Goal: Check status

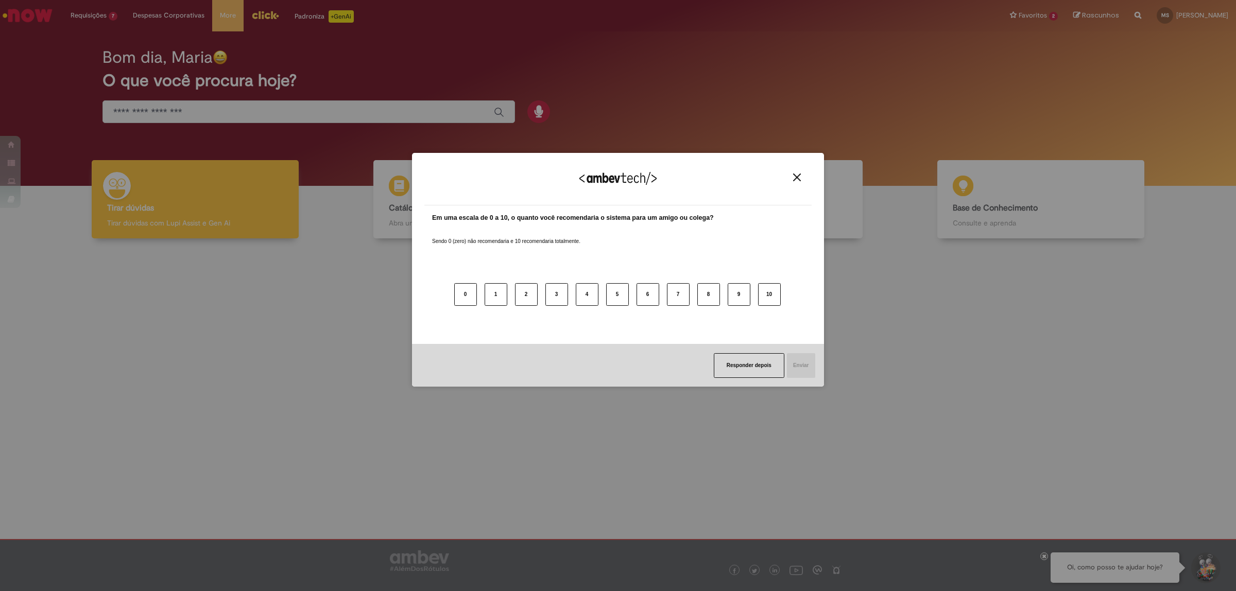
click at [804, 183] on div "Agradecemos seu feedback!" at bounding box center [617, 185] width 387 height 40
click at [794, 178] on img "Close" at bounding box center [797, 177] width 8 height 8
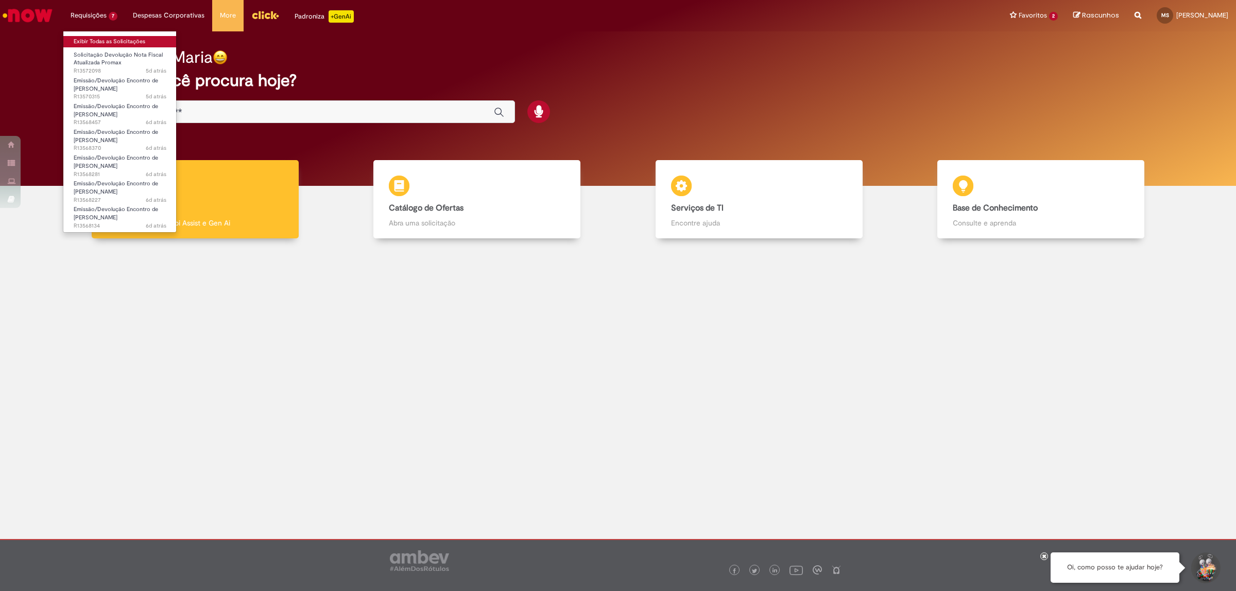
click at [101, 39] on link "Exibir Todas as Solicitações" at bounding box center [119, 41] width 113 height 11
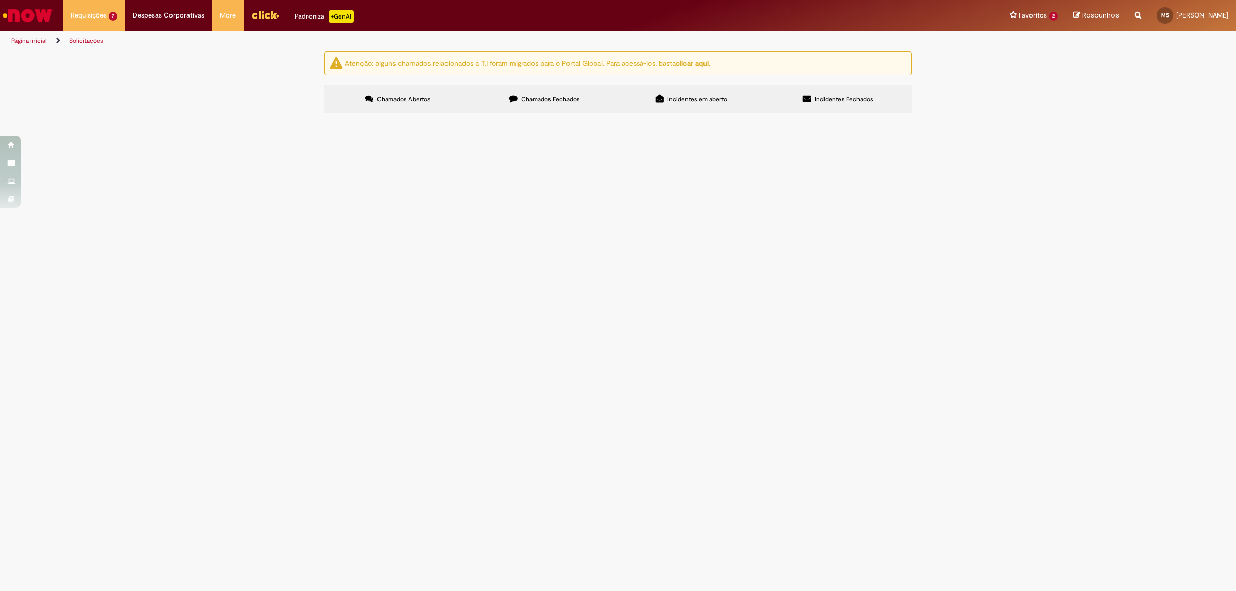
click at [538, 101] on span "Chamados Fechados" at bounding box center [550, 99] width 59 height 8
drag, startPoint x: 438, startPoint y: 101, endPoint x: 430, endPoint y: 99, distance: 7.5
click at [430, 99] on label "Chamados Abertos" at bounding box center [397, 99] width 147 height 28
click at [0, 0] on span "Boa tarde, solicito devolução atualizada ds NF em anexo, segue também em anexo …" at bounding box center [0, 0] width 0 height 0
click at [0, 0] on img at bounding box center [0, 0] width 0 height 0
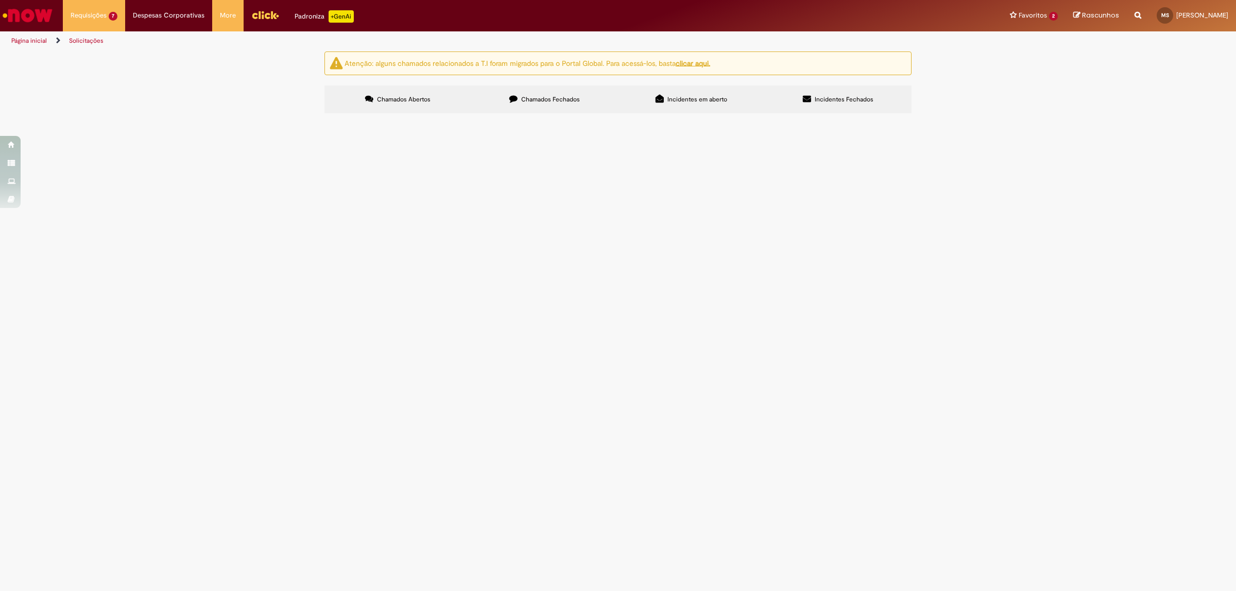
click at [0, 0] on td "R13572098" at bounding box center [0, 0] width 0 height 0
click at [0, 0] on span "R13572098" at bounding box center [0, 0] width 0 height 0
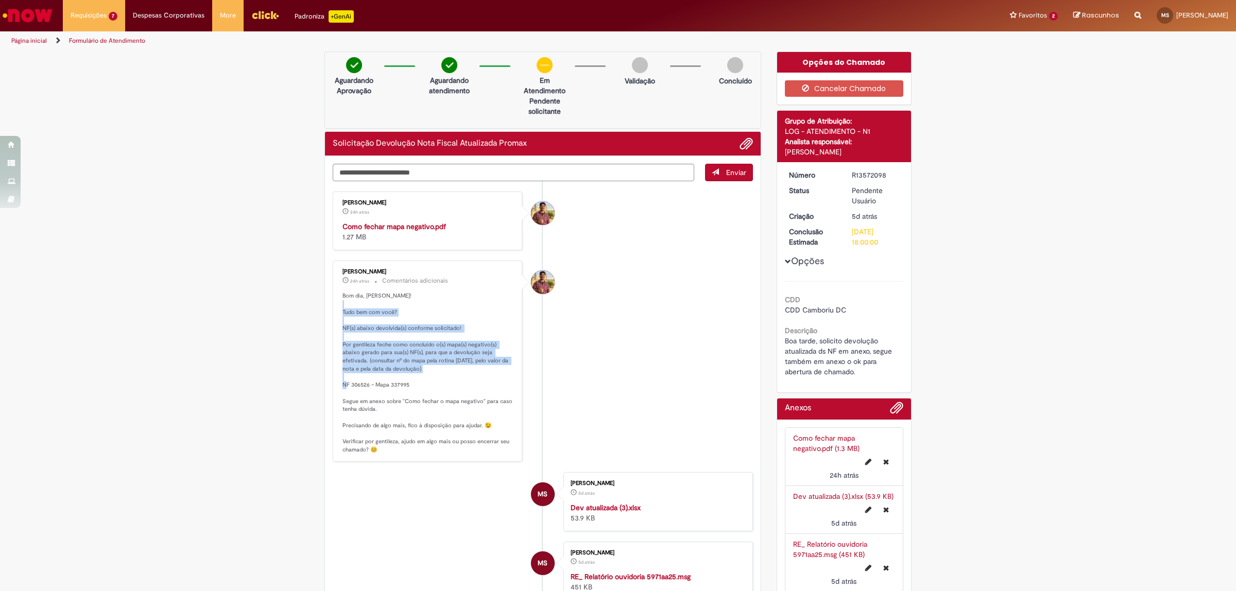
drag, startPoint x: 366, startPoint y: 313, endPoint x: 203, endPoint y: 307, distance: 162.8
click at [370, 376] on p "Bom dia, [PERSON_NAME]! Tudo bem com você? NF(s) abaixo devolvida(s) conforme s…" at bounding box center [427, 373] width 171 height 162
click at [204, 307] on div "Verificar Código de Barras Aguardando Aprovação Aguardando atendimento Em Atend…" at bounding box center [618, 387] width 1236 height 673
drag, startPoint x: 398, startPoint y: 305, endPoint x: 426, endPoint y: 354, distance: 56.5
click at [426, 354] on p "Bom dia, [PERSON_NAME]! Tudo bem com você? NF(s) abaixo devolvida(s) conforme s…" at bounding box center [427, 373] width 171 height 162
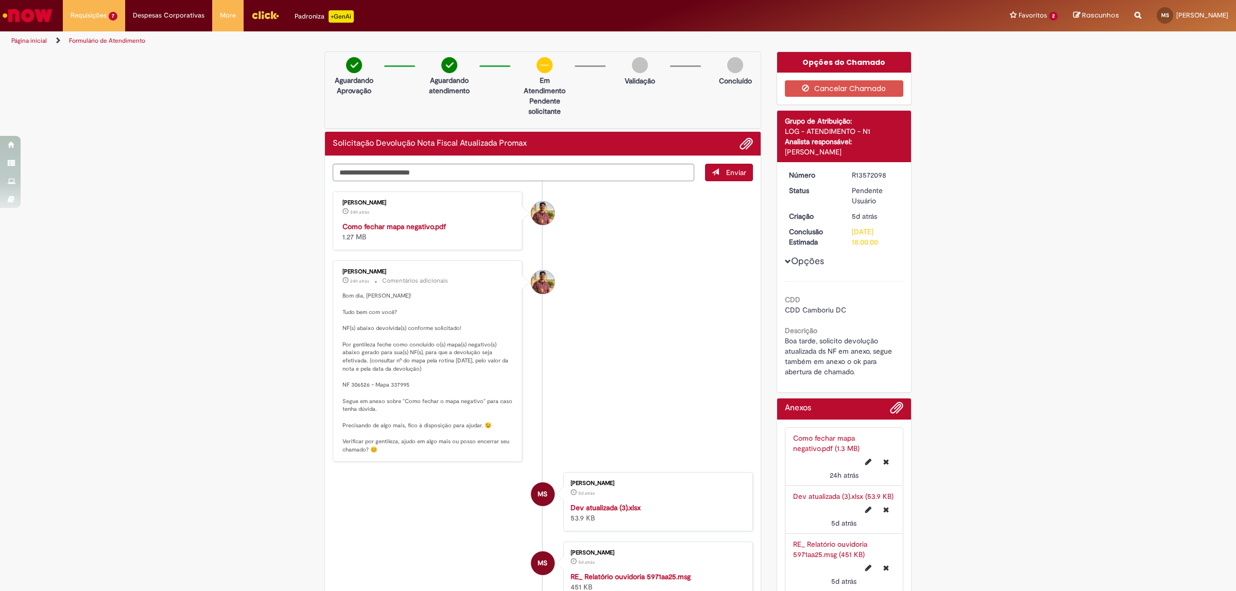
click at [263, 326] on div "Verificar Código de Barras Aguardando Aprovação Aguardando atendimento Em Atend…" at bounding box center [618, 387] width 1236 height 673
drag, startPoint x: 371, startPoint y: 371, endPoint x: 314, endPoint y: 359, distance: 58.5
click at [372, 373] on p "Bom dia, [PERSON_NAME]! Tudo bem com você? NF(s) abaixo devolvida(s) conforme s…" at bounding box center [427, 373] width 171 height 162
click at [159, 307] on div "Verificar Código de Barras Aguardando Aprovação Aguardando atendimento Em Atend…" at bounding box center [618, 387] width 1236 height 673
click at [246, 343] on div "Verificar Código de Barras Aguardando Aprovação Aguardando atendimento Em Atend…" at bounding box center [618, 387] width 1236 height 673
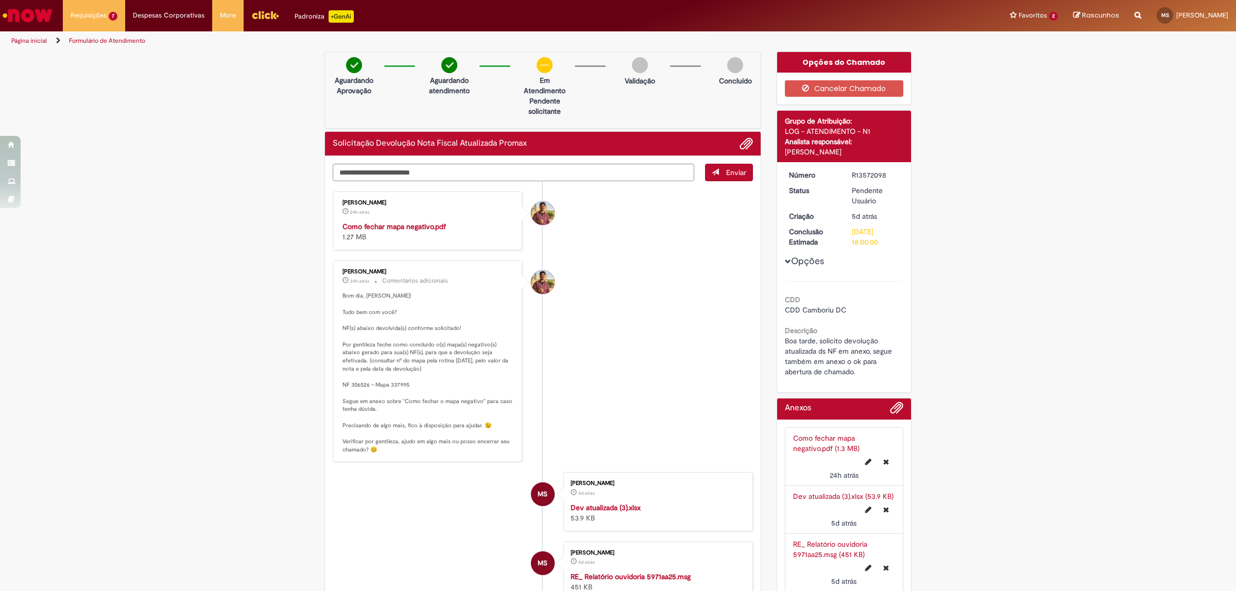
click at [426, 225] on strong "Como fechar mapa negativo.pdf" at bounding box center [393, 226] width 103 height 9
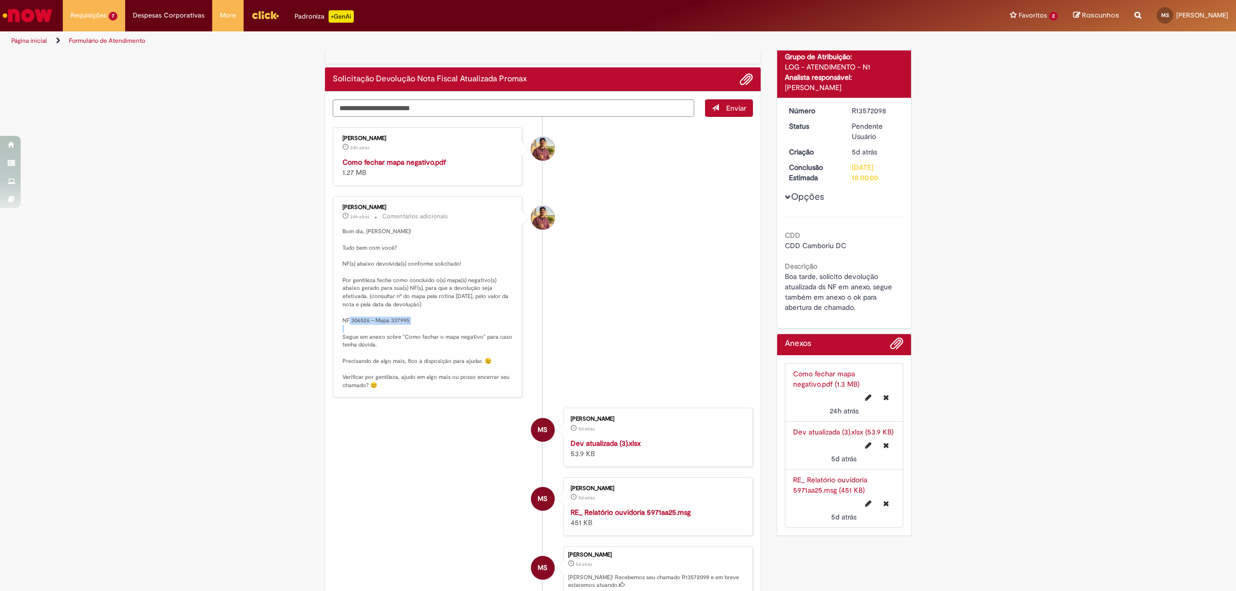
drag, startPoint x: 338, startPoint y: 318, endPoint x: 410, endPoint y: 319, distance: 72.1
click at [410, 319] on p "Bom dia, [PERSON_NAME]! Tudo bem com você? NF(s) abaixo devolvida(s) conforme s…" at bounding box center [427, 309] width 171 height 162
copy p "NF 306526 – Mapa 337995"
click at [104, 16] on li "Requisições 7 Exibir Todas as Solicitações Solicitação Devolução Nota Fiscal At…" at bounding box center [94, 15] width 62 height 31
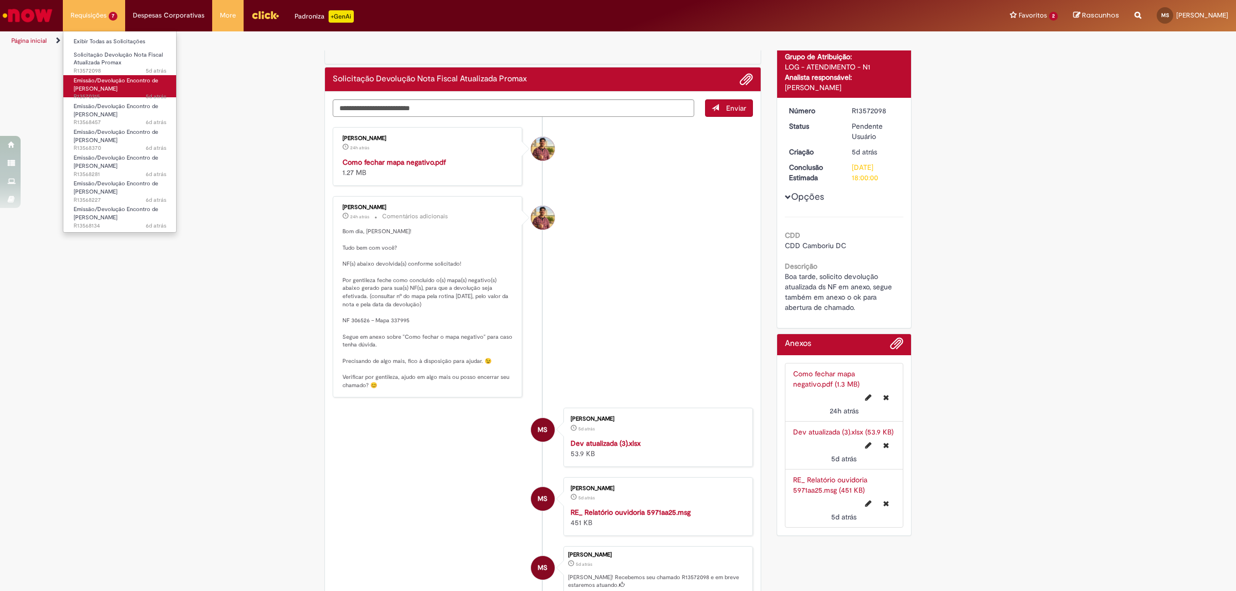
click at [103, 76] on link "Emissão/Devolução Encontro de Contas Fornecedor 5d atrás 5 dias atrás R13570315" at bounding box center [119, 86] width 113 height 22
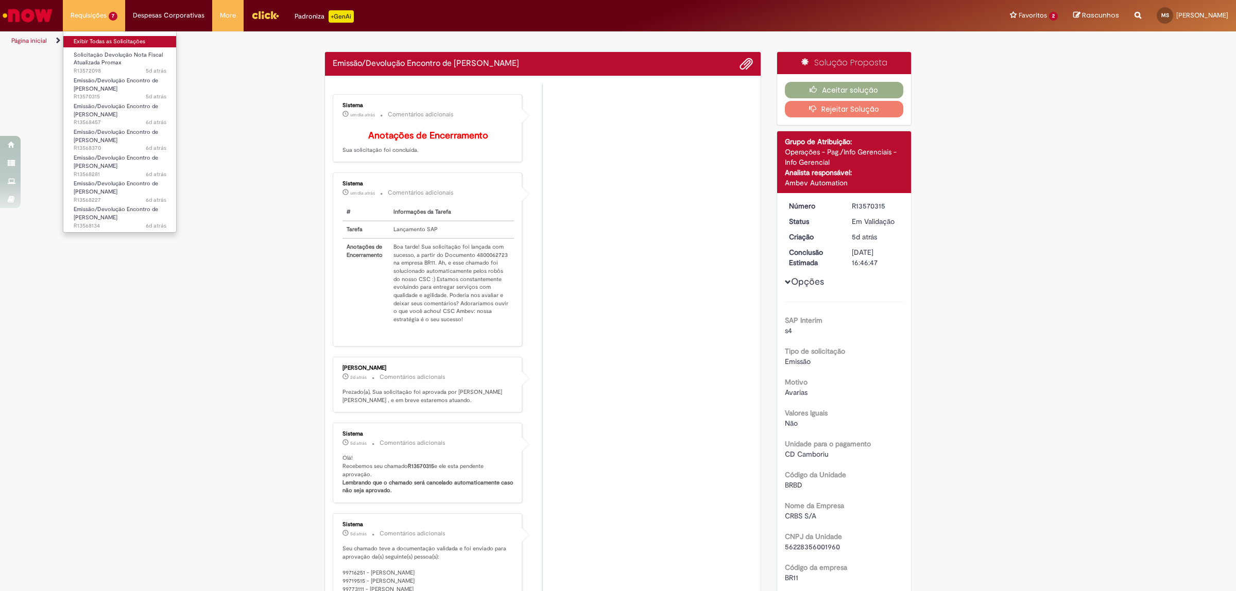
click at [101, 39] on link "Exibir Todas as Solicitações" at bounding box center [119, 41] width 113 height 11
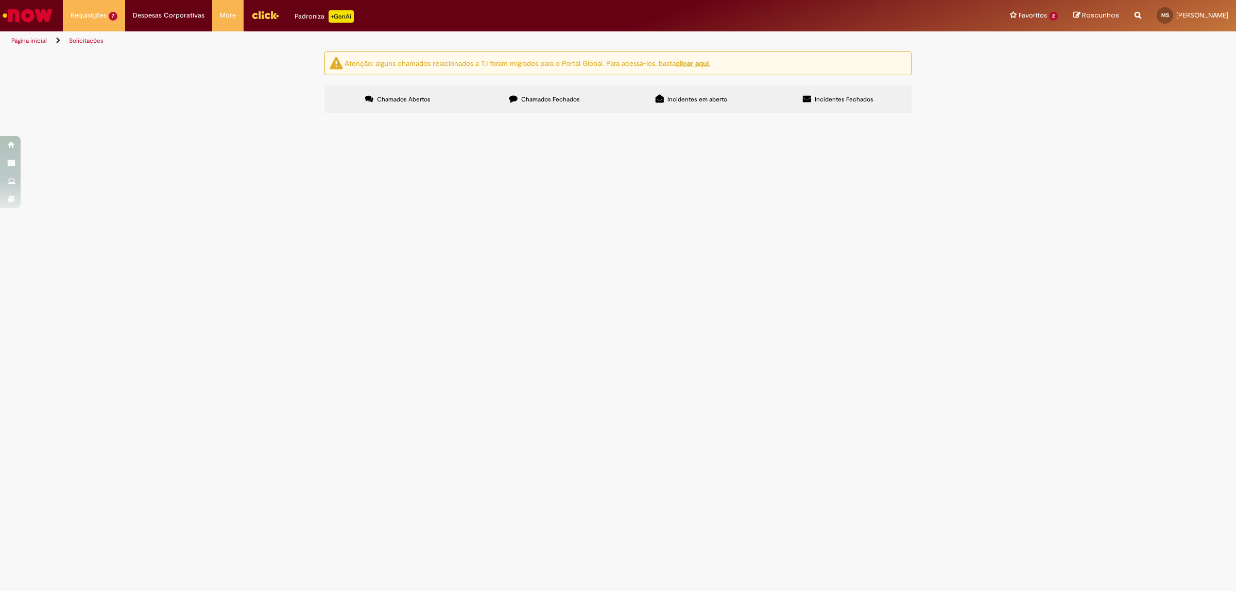
click at [532, 101] on span "Chamados Fechados" at bounding box center [550, 99] width 59 height 8
click at [428, 108] on label "Chamados Abertos" at bounding box center [397, 99] width 147 height 28
click at [0, 0] on span "Cobrança de NDs de avarias do mês de setembro - [GEOGRAPHIC_DATA]" at bounding box center [0, 0] width 0 height 0
click at [0, 0] on span "Cobrança de NDs de avarias do mês de setembro - TP RODALOG" at bounding box center [0, 0] width 0 height 0
click at [0, 0] on span "Cobrança de reposição e de consumo interno" at bounding box center [0, 0] width 0 height 0
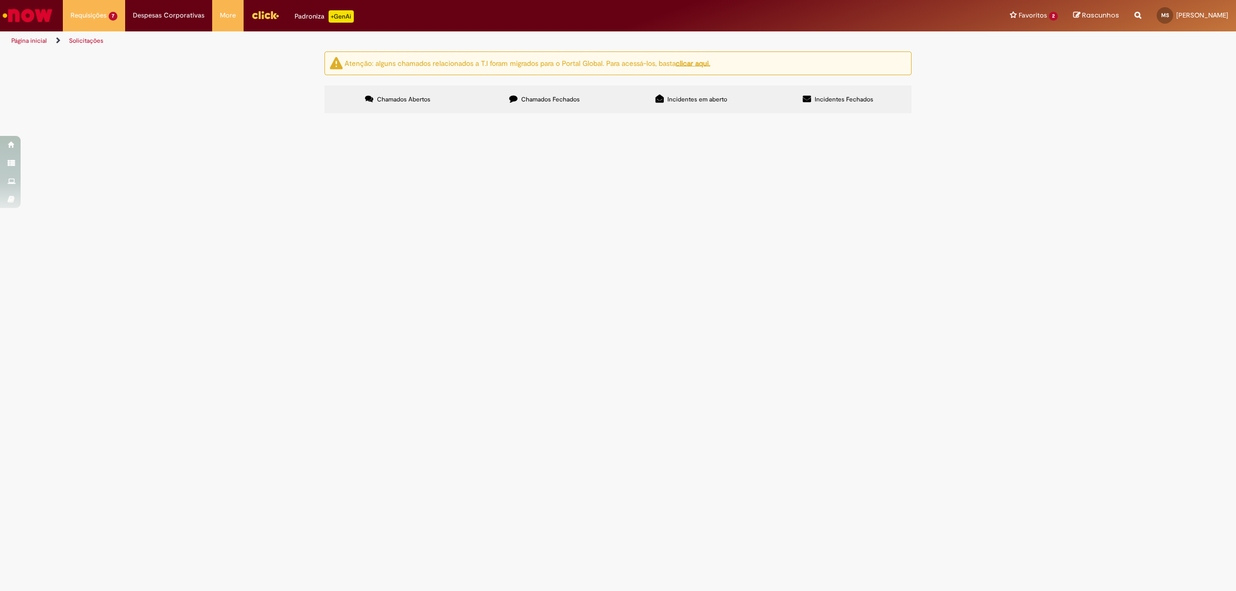
click at [0, 0] on button "recolher o estado da solicitação" at bounding box center [0, 0] width 0 height 0
click at [0, 0] on img "recolher o estado da solicitação" at bounding box center [0, 0] width 0 height 0
click at [0, 0] on img at bounding box center [0, 0] width 0 height 0
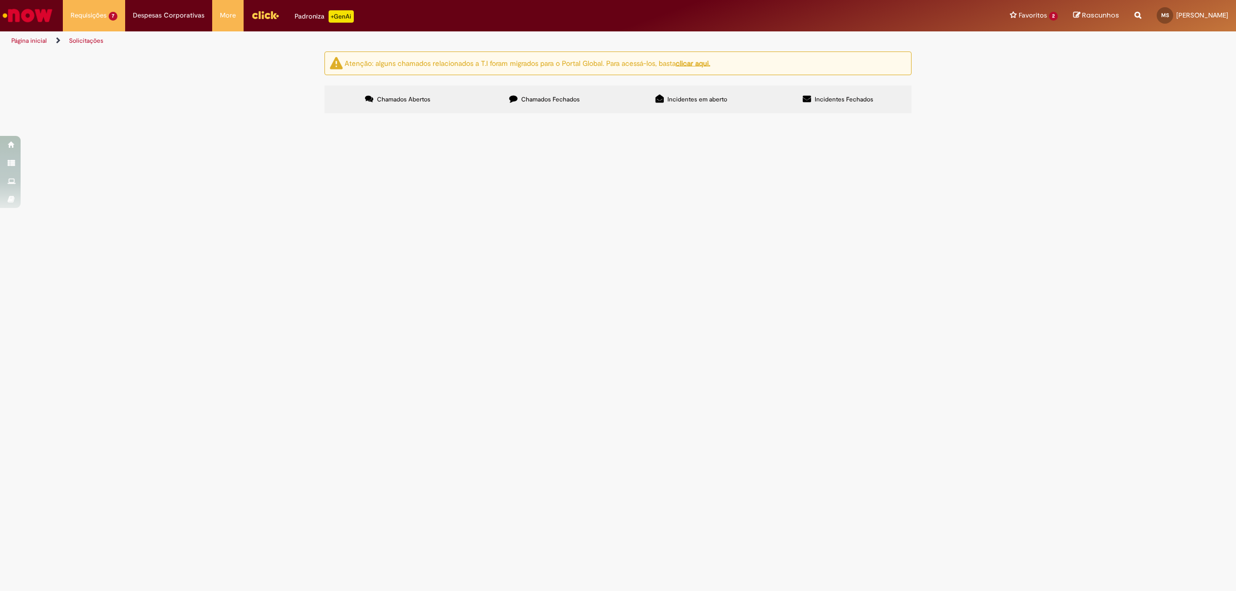
click at [0, 0] on img "recolher o estado da solicitação" at bounding box center [0, 0] width 0 height 0
